Goal: Contribute content: Contribute content

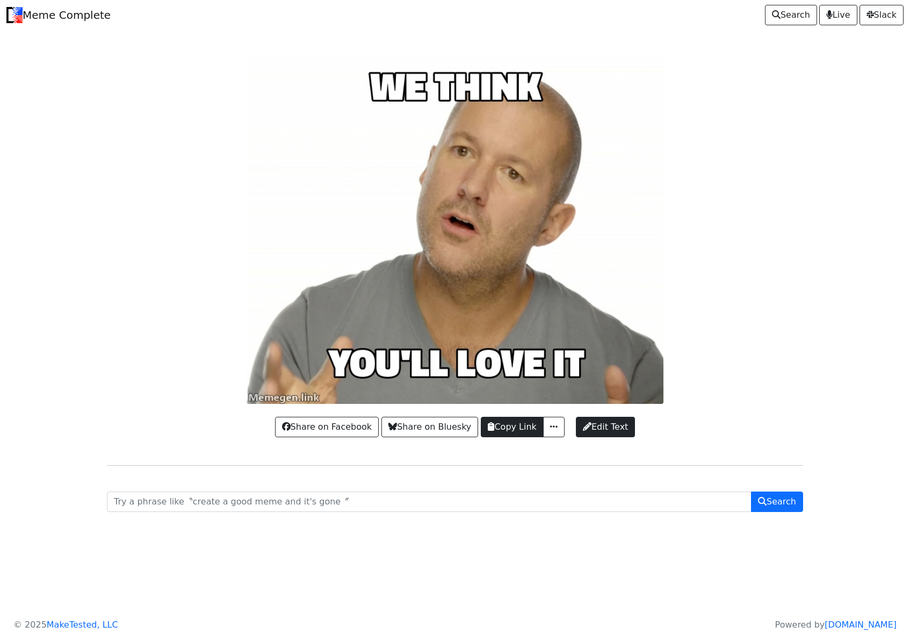
click at [503, 427] on button "Copy Link" at bounding box center [512, 427] width 62 height 20
click at [510, 427] on button "Copy Link" at bounding box center [512, 427] width 62 height 20
click at [612, 425] on span "Edit Text" at bounding box center [605, 426] width 45 height 13
click at [625, 422] on span "Edit Text" at bounding box center [605, 426] width 45 height 13
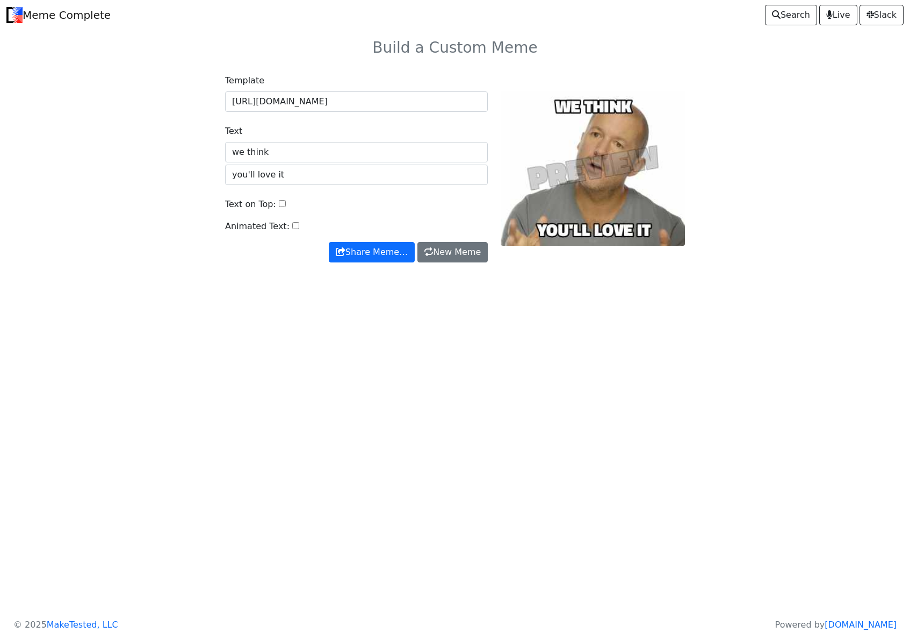
click at [430, 156] on input "we think" at bounding box center [356, 152] width 263 height 20
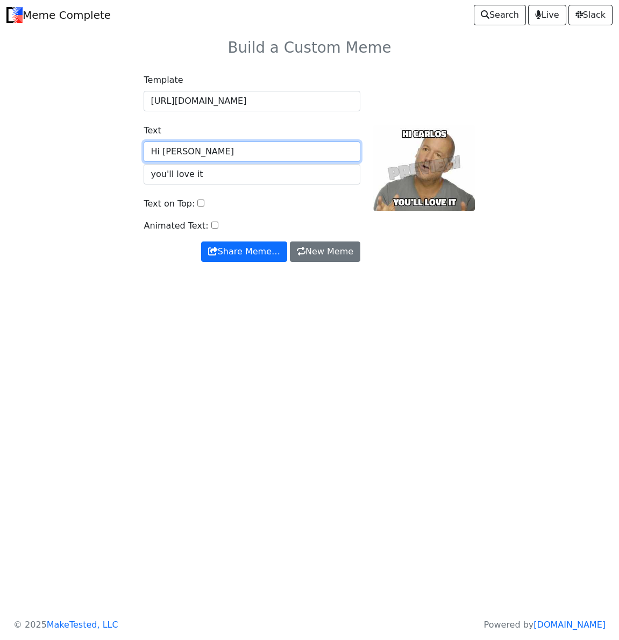
type input "Hi [PERSON_NAME]"
click at [53, 412] on html "Meme Complete Search Live [GEOGRAPHIC_DATA] Build a Custom Meme Template [URL][…" at bounding box center [309, 320] width 619 height 640
